Goal: Information Seeking & Learning: Learn about a topic

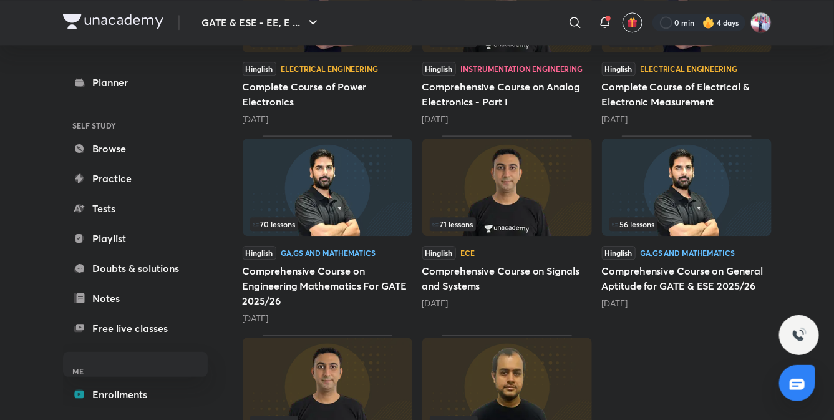
scroll to position [1222, 0]
click at [483, 270] on h5 "Comprehensive Course on Signals and Systems" at bounding box center [508, 278] width 170 height 30
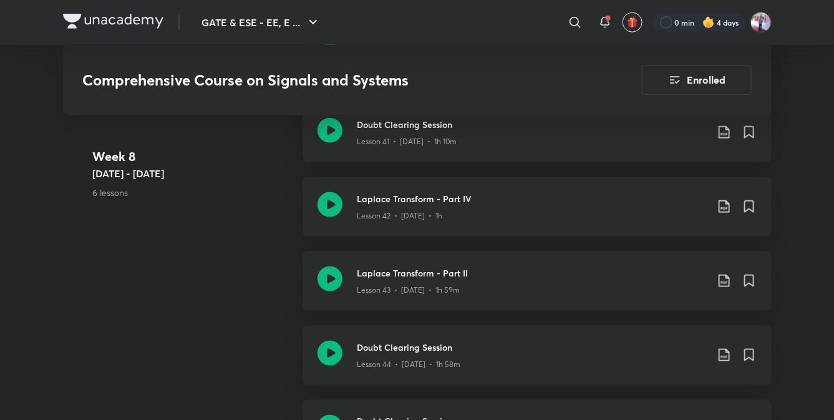
scroll to position [4214, 0]
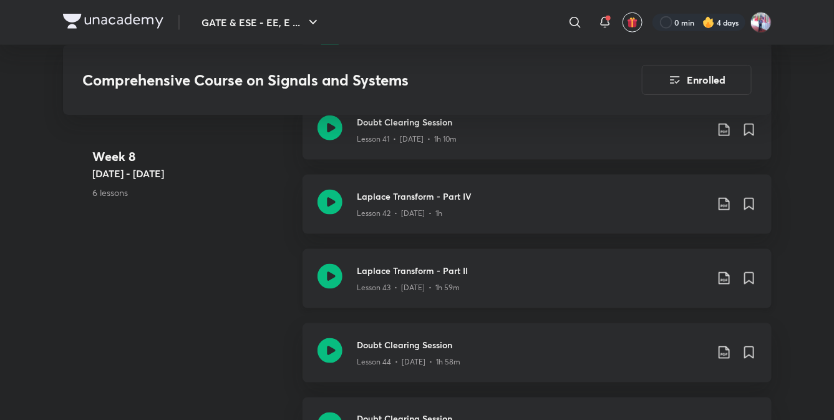
click at [404, 271] on h3 "Laplace Transform - Part II" at bounding box center [532, 270] width 349 height 13
